Goal: Browse casually: Explore the website without a specific task or goal

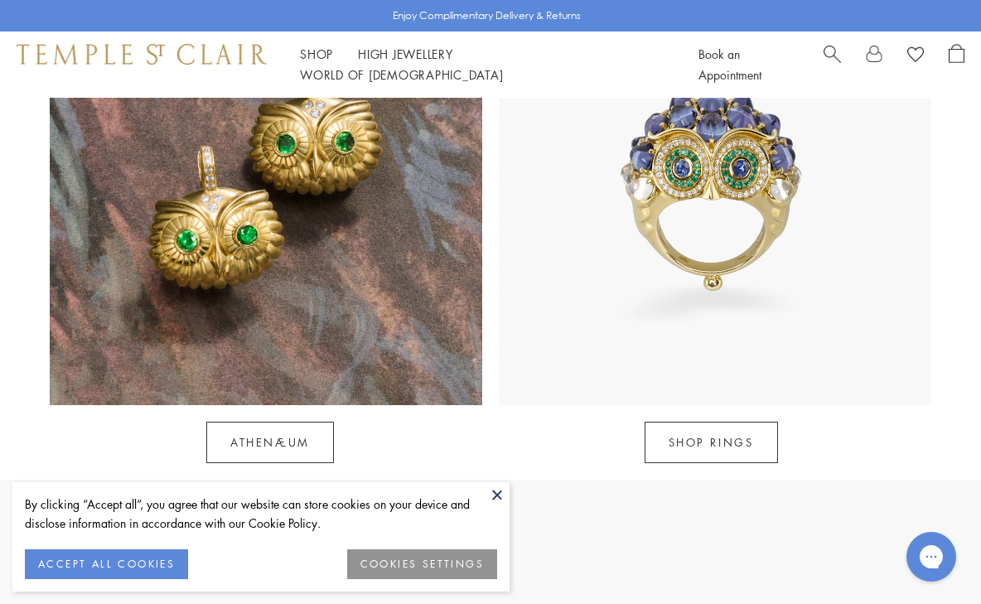
scroll to position [1431, 0]
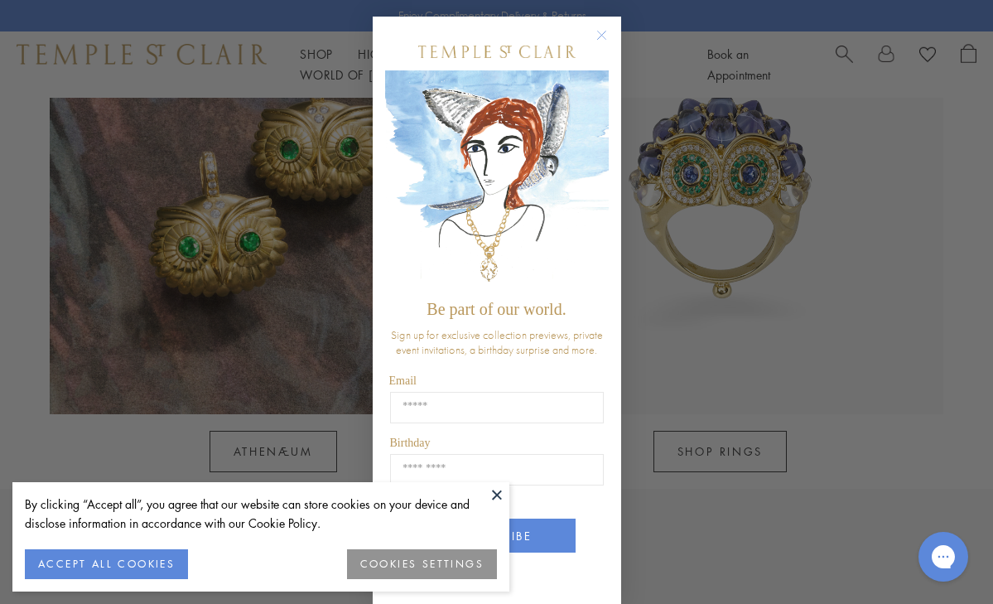
click at [83, 562] on button "ACCEPT ALL COOKIES" at bounding box center [106, 564] width 163 height 30
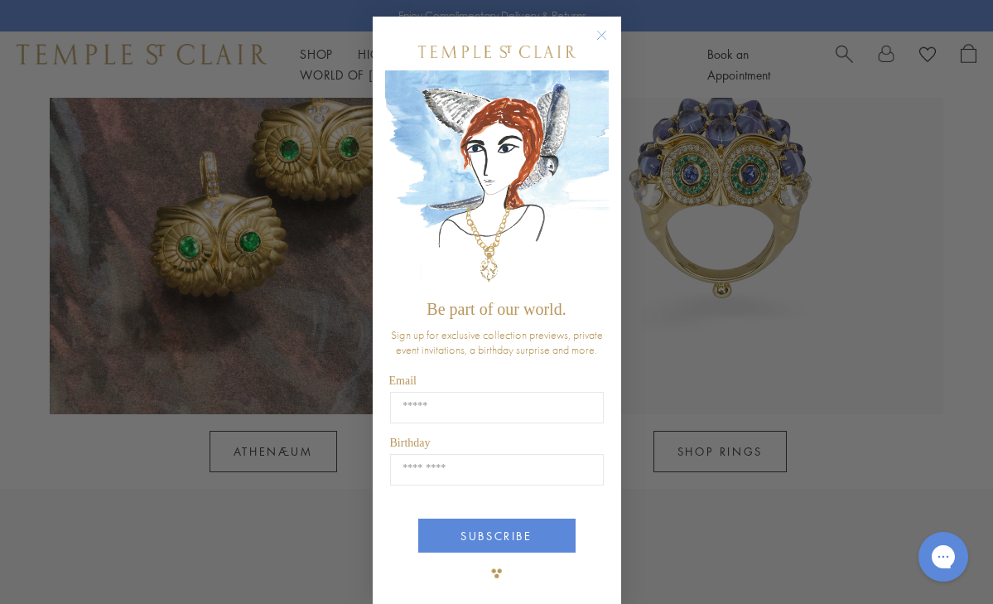
click at [599, 32] on circle "Close dialog" at bounding box center [601, 36] width 20 height 20
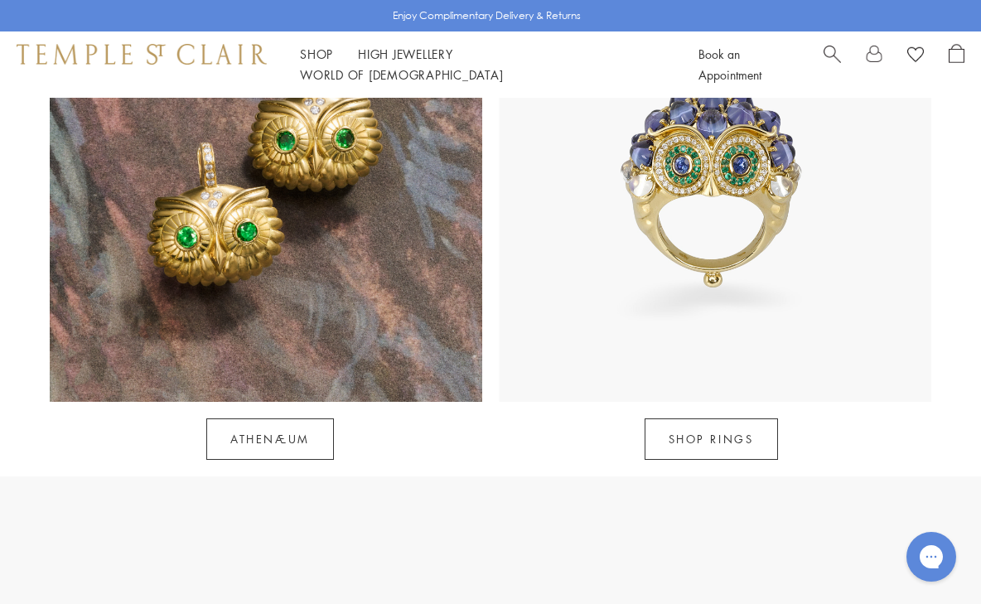
click at [335, 243] on img at bounding box center [266, 185] width 432 height 432
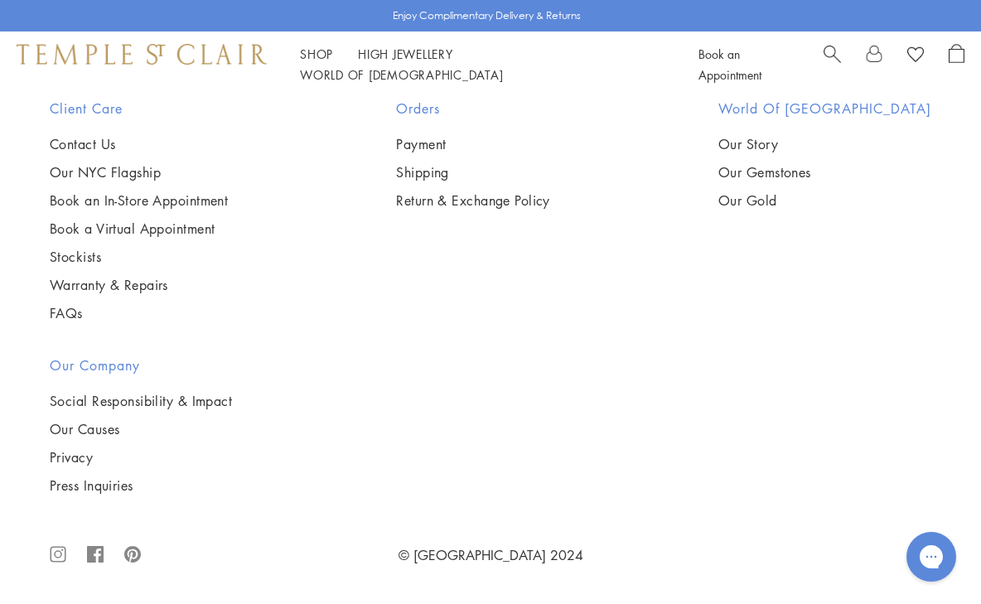
scroll to position [2342, 0]
click at [0, 0] on img at bounding box center [0, 0] width 0 height 0
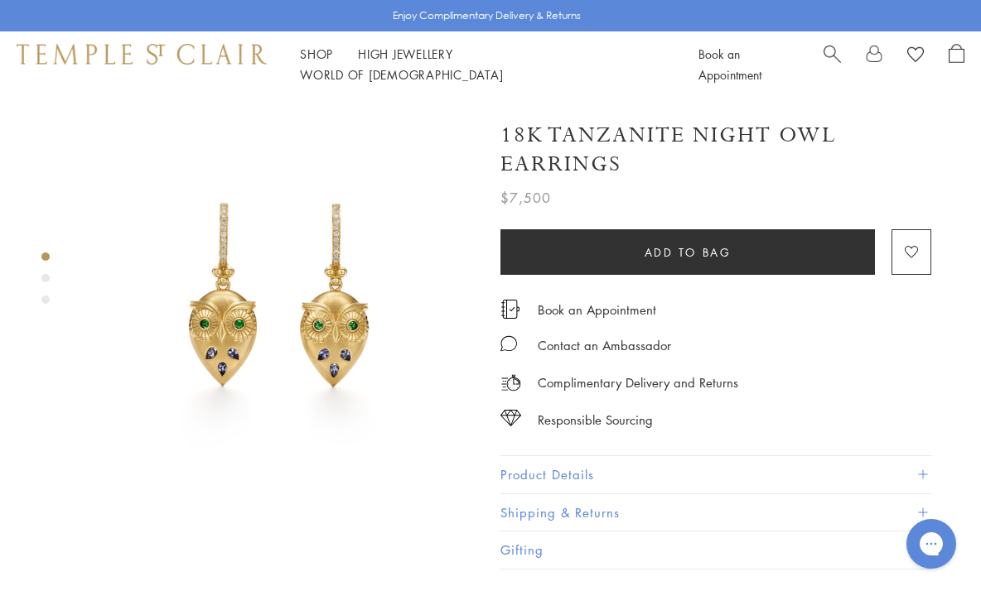
click at [281, 321] on img at bounding box center [279, 294] width 393 height 393
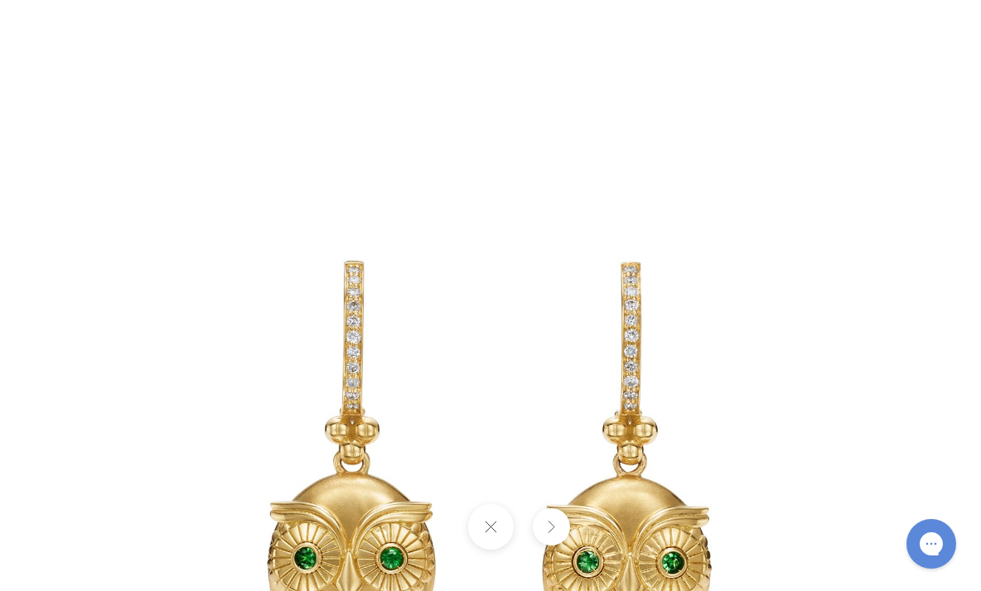
click at [165, 172] on img at bounding box center [490, 484] width 969 height 969
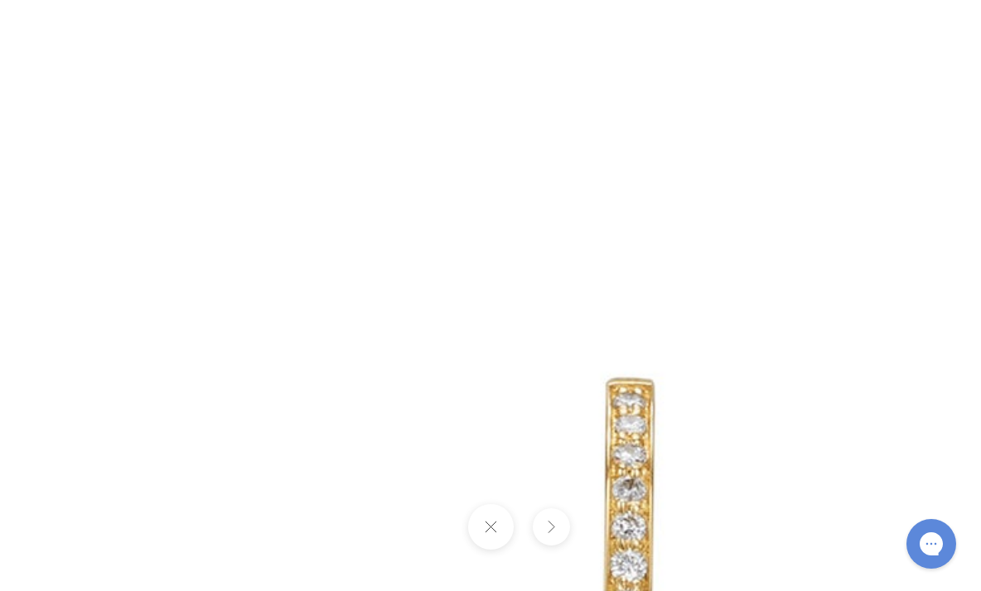
click at [494, 536] on button at bounding box center [490, 527] width 46 height 46
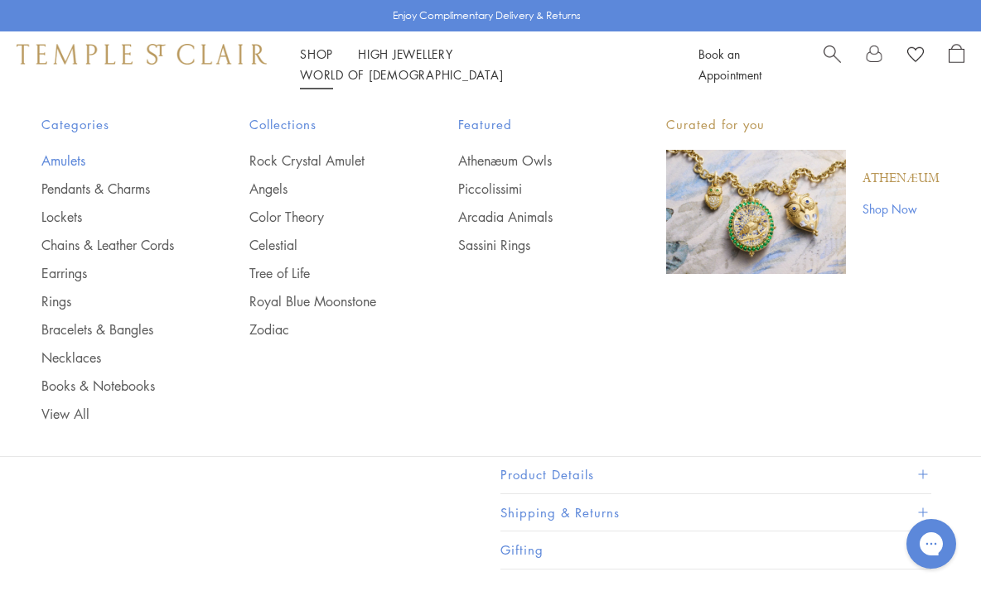
click at [84, 158] on link "Amulets" at bounding box center [112, 161] width 142 height 18
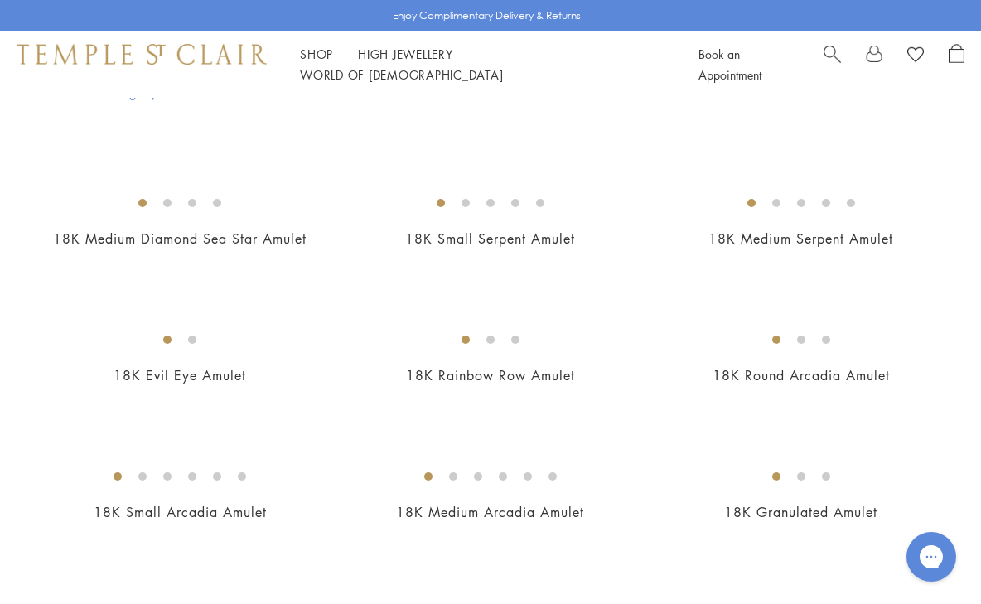
scroll to position [2657, 0]
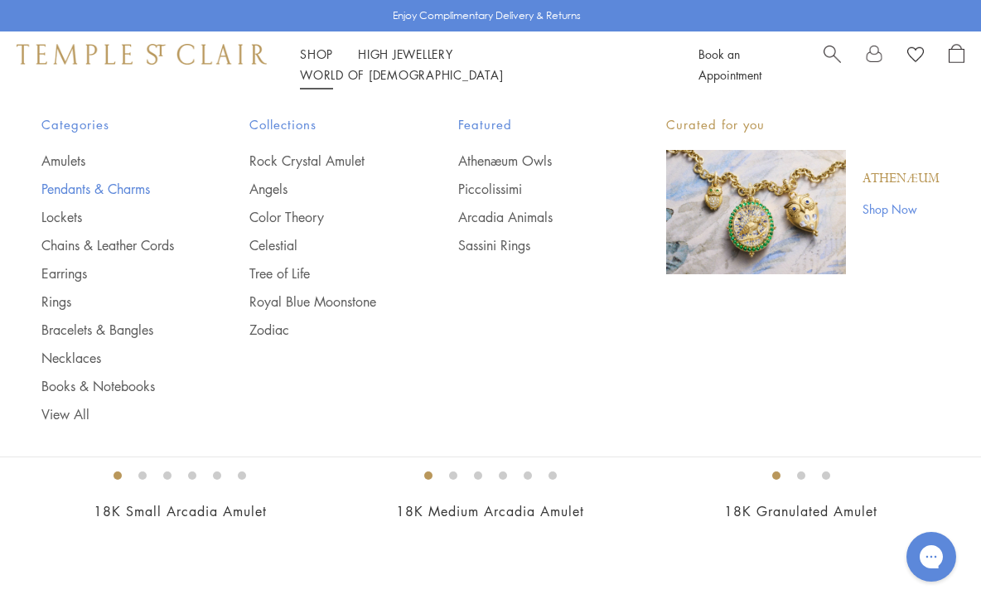
click at [92, 182] on link "Pendants & Charms" at bounding box center [112, 189] width 142 height 18
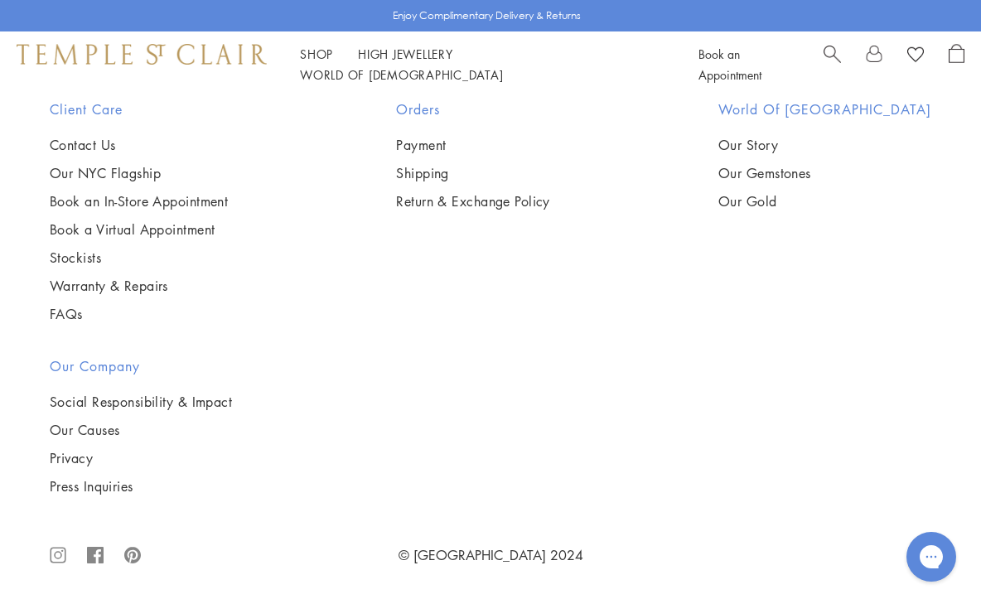
scroll to position [4741, 0]
click at [0, 0] on img at bounding box center [0, 0] width 0 height 0
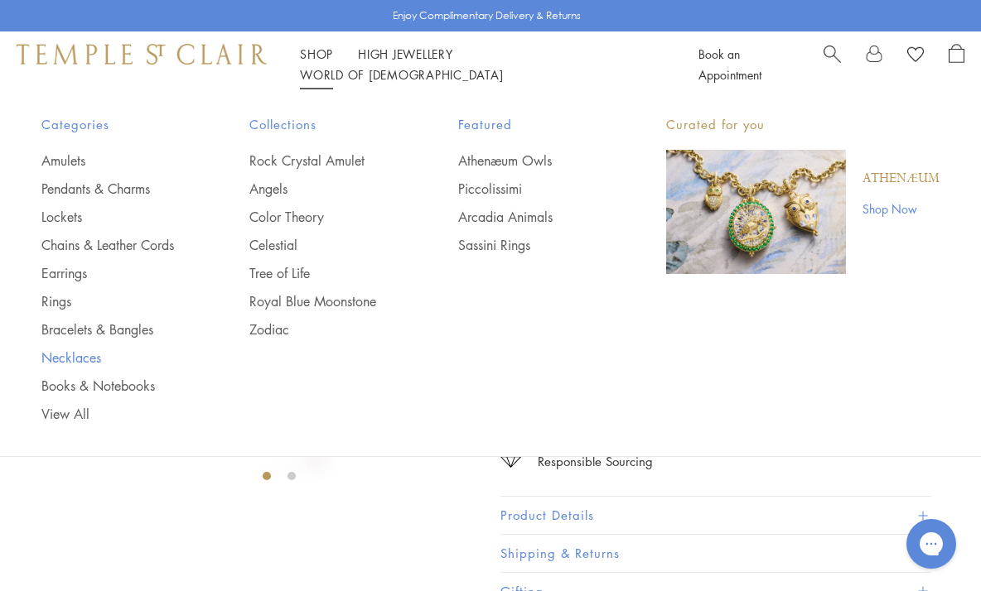
click at [83, 356] on link "Necklaces" at bounding box center [112, 358] width 142 height 18
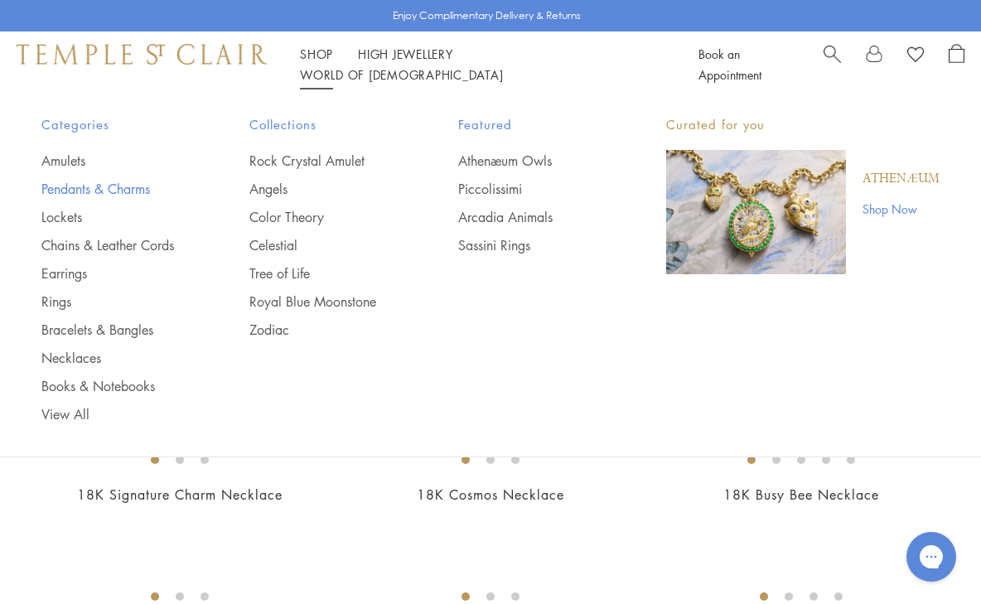
click at [123, 182] on link "Pendants & Charms" at bounding box center [112, 189] width 142 height 18
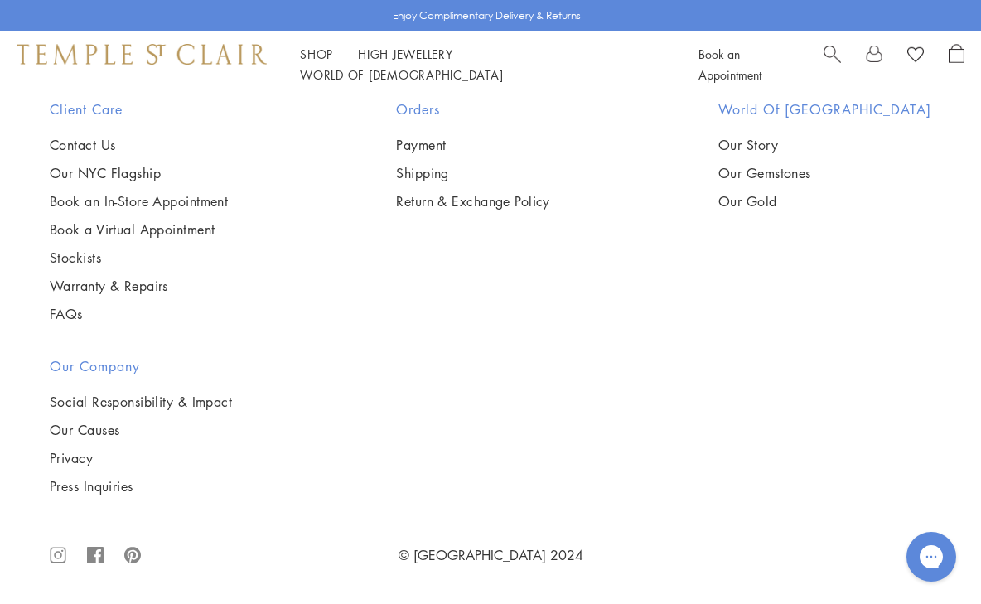
scroll to position [8703, 0]
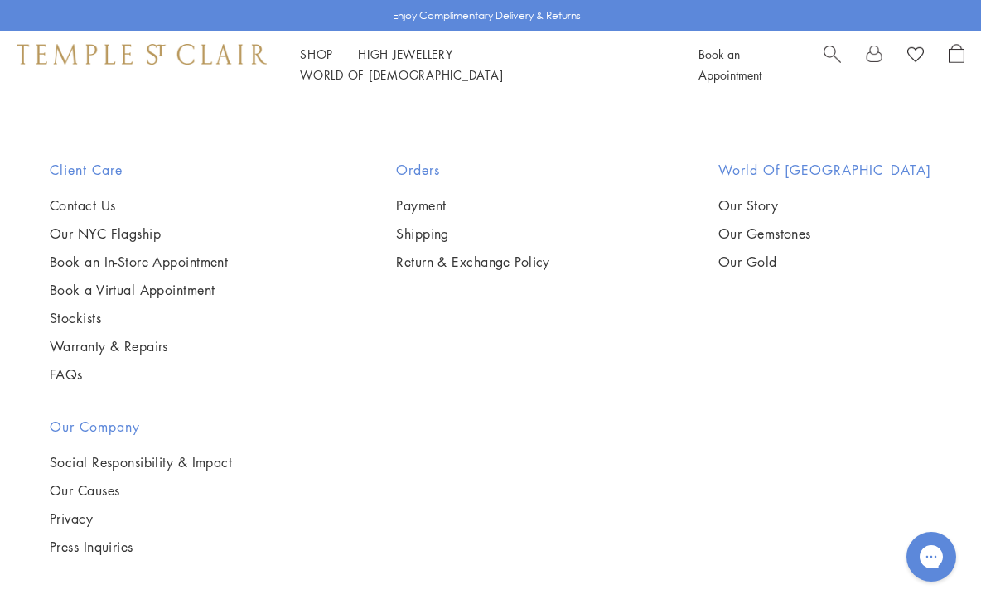
scroll to position [982, 0]
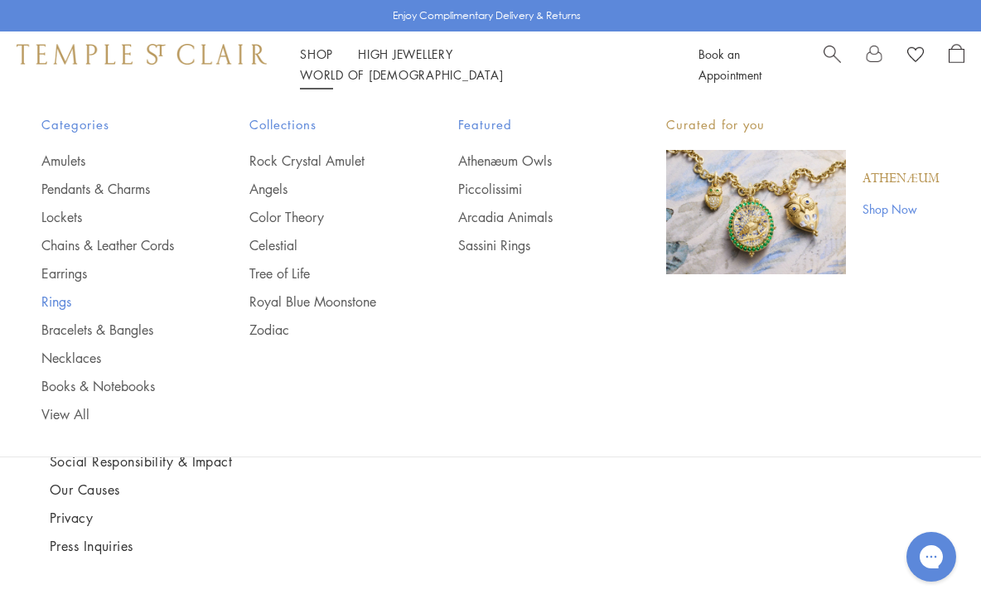
click at [55, 302] on link "Rings" at bounding box center [112, 301] width 142 height 18
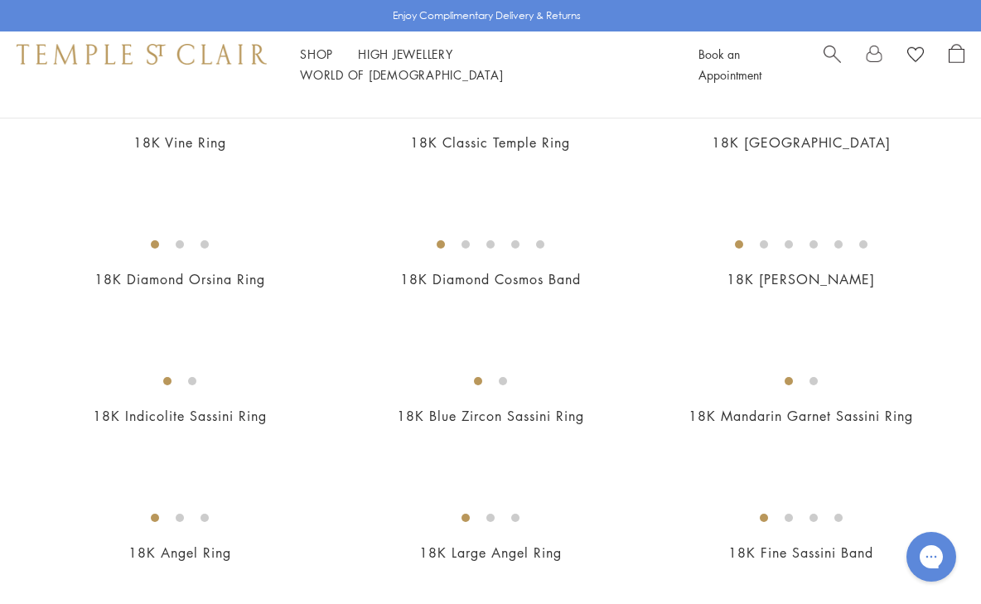
scroll to position [293, 0]
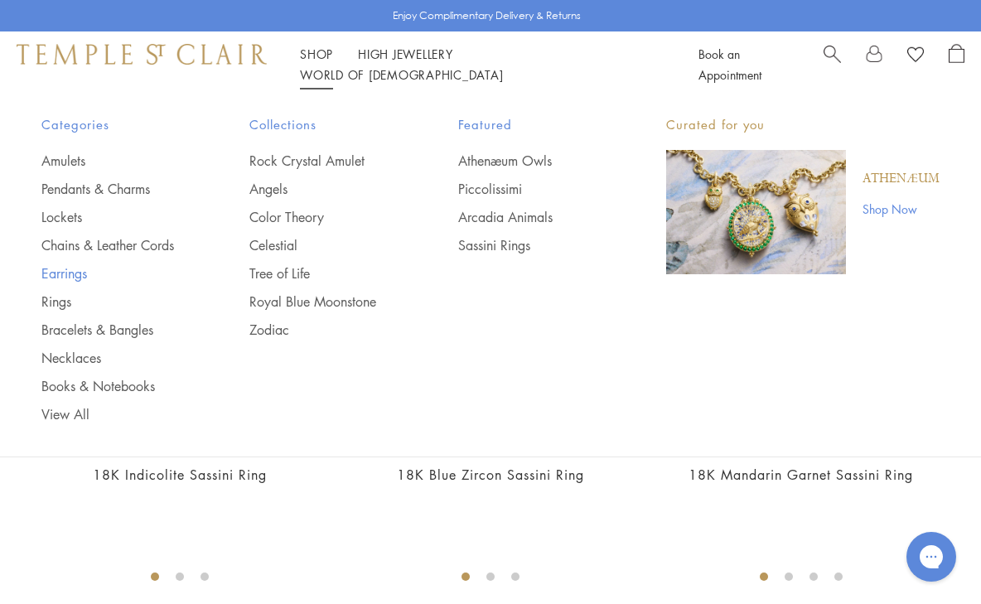
click at [65, 273] on link "Earrings" at bounding box center [112, 273] width 142 height 18
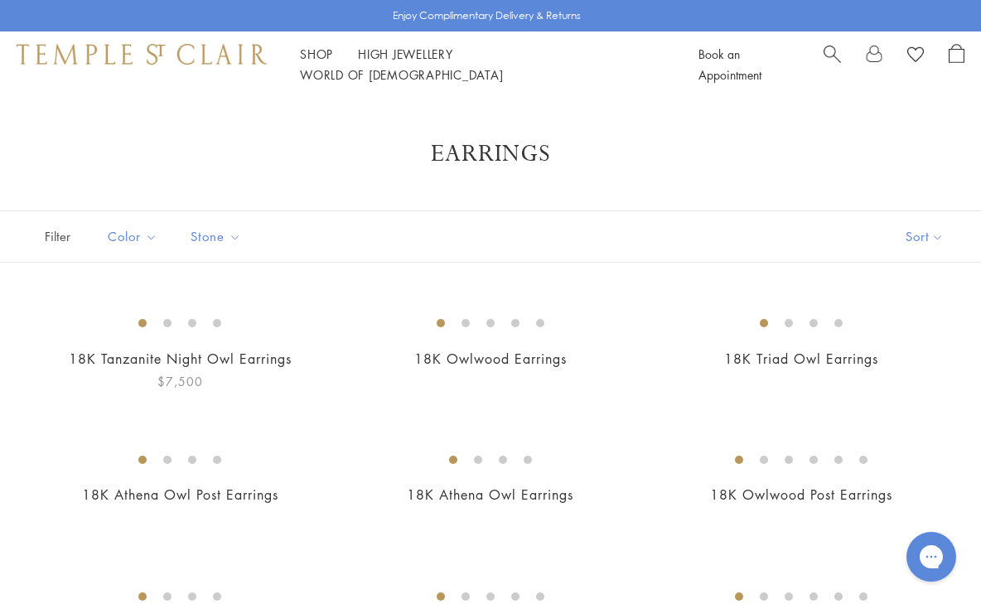
click at [0, 0] on img at bounding box center [0, 0] width 0 height 0
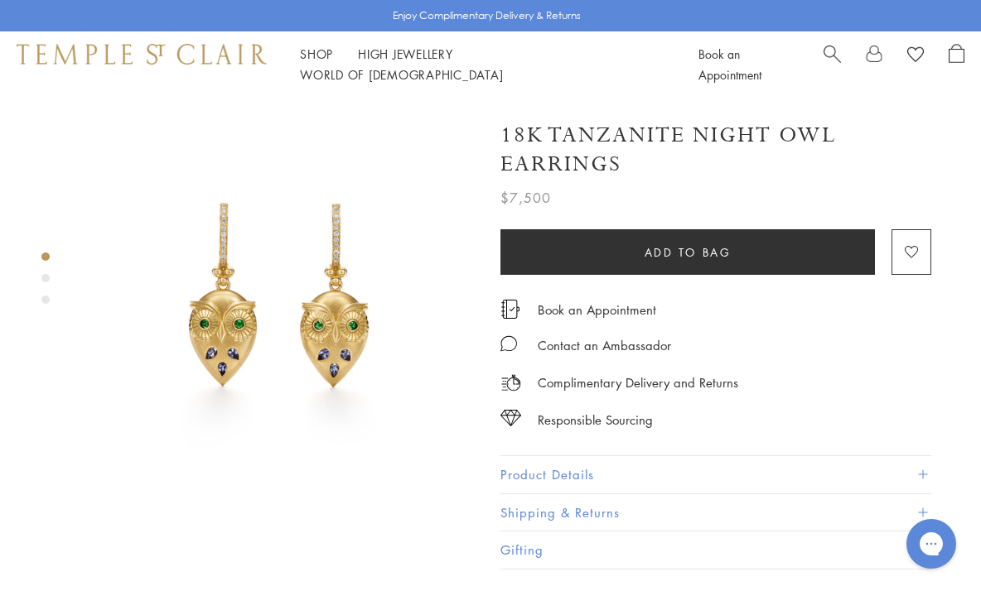
click at [577, 479] on button "Product Details" at bounding box center [715, 474] width 431 height 37
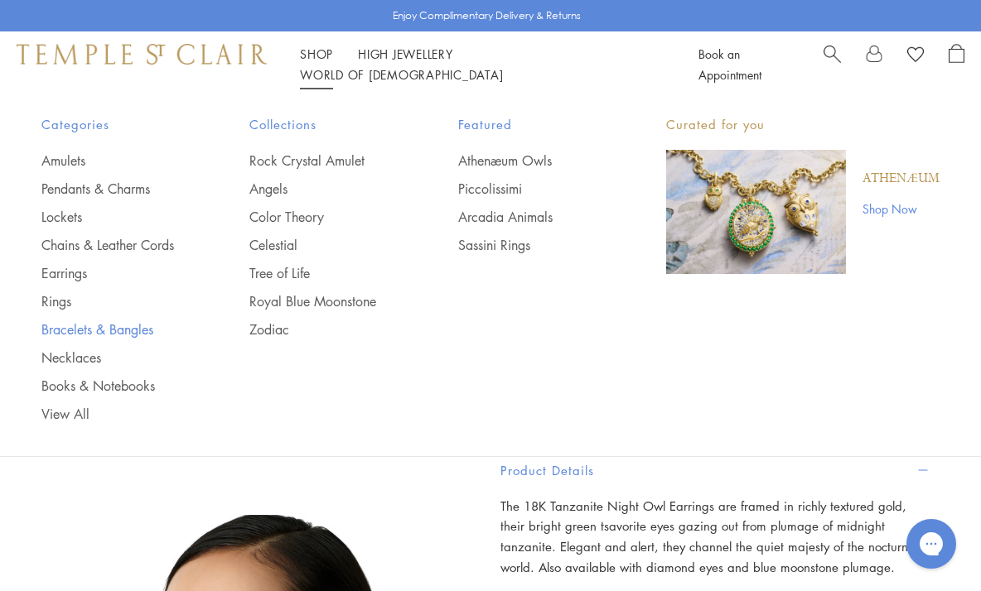
click at [104, 331] on link "Bracelets & Bangles" at bounding box center [112, 330] width 142 height 18
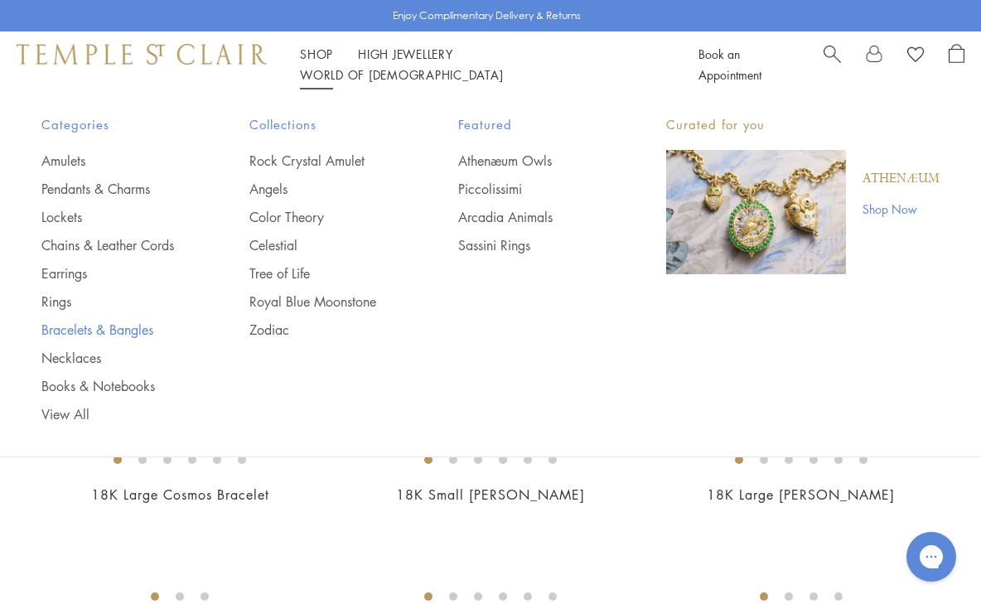
click at [97, 331] on link "Bracelets & Bangles" at bounding box center [112, 330] width 142 height 18
